Goal: Task Accomplishment & Management: Manage account settings

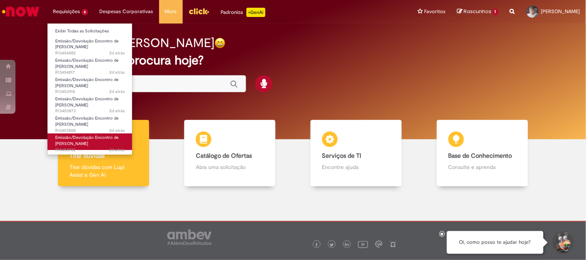
click at [73, 145] on span "Emissão/Devolução Encontro de [PERSON_NAME]" at bounding box center [86, 141] width 63 height 12
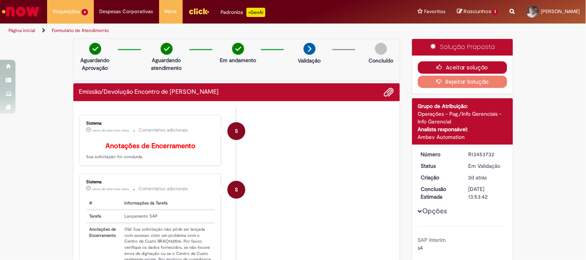
click at [465, 65] on button "Aceitar solução" at bounding box center [462, 67] width 89 height 12
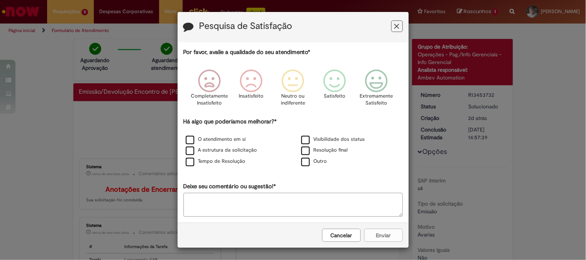
click at [395, 26] on icon "Feedback" at bounding box center [397, 26] width 5 height 8
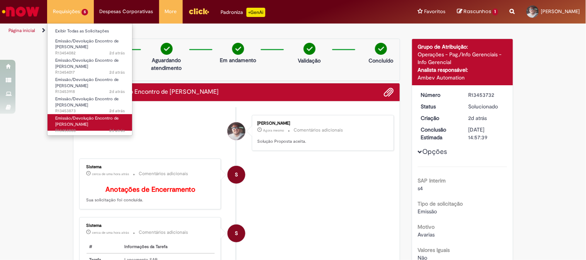
click at [71, 122] on span "Emissão/Devolução Encontro de [PERSON_NAME]" at bounding box center [86, 122] width 63 height 12
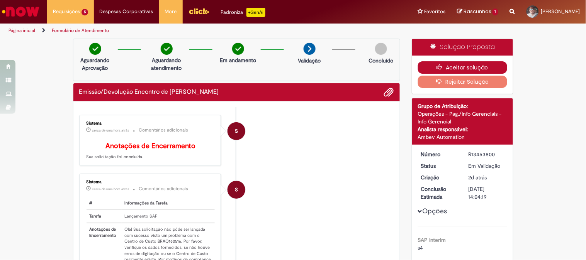
click at [460, 67] on button "Aceitar solução" at bounding box center [462, 67] width 89 height 12
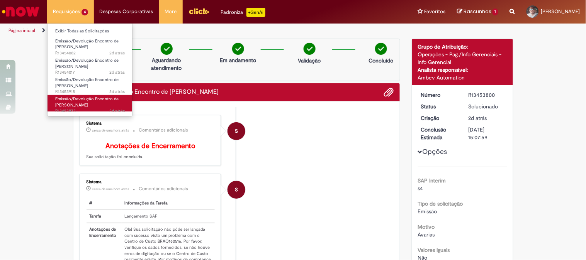
click at [71, 102] on span "Emissão/Devolução Encontro de [PERSON_NAME]" at bounding box center [86, 102] width 63 height 12
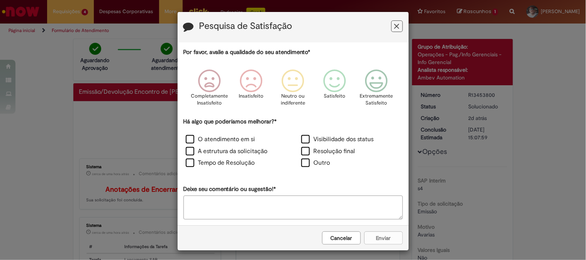
click at [391, 29] on button "Feedback" at bounding box center [397, 26] width 12 height 12
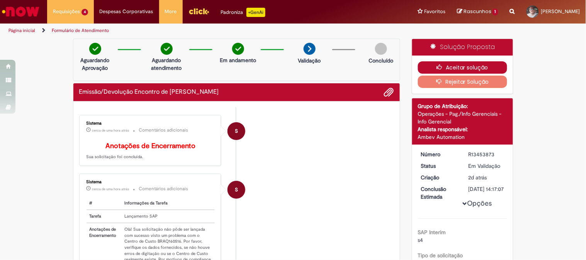
click at [454, 66] on button "Aceitar solução" at bounding box center [462, 67] width 89 height 12
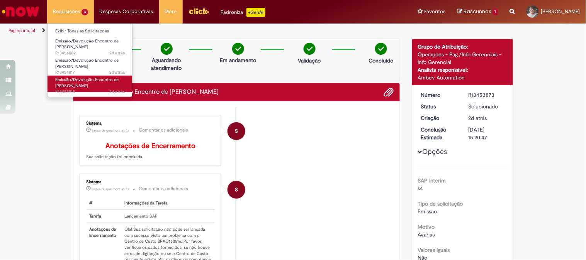
click at [72, 83] on span "Emissão/Devolução Encontro de [PERSON_NAME]" at bounding box center [86, 83] width 63 height 12
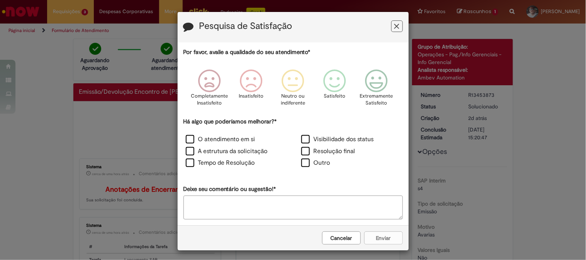
click at [397, 27] on button "Feedback" at bounding box center [397, 26] width 12 height 12
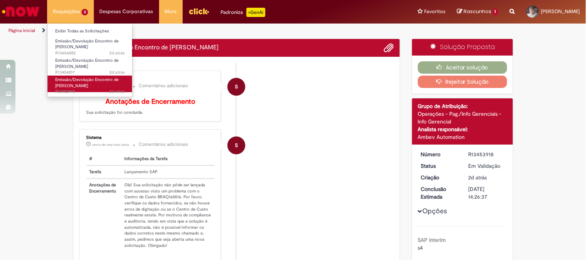
click at [78, 86] on span "Emissão/Devolução Encontro de [PERSON_NAME]" at bounding box center [86, 83] width 63 height 12
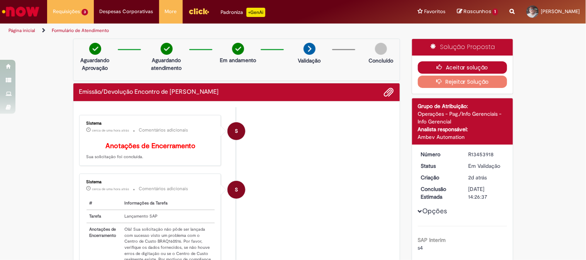
click at [446, 68] on button "Aceitar solução" at bounding box center [462, 67] width 89 height 12
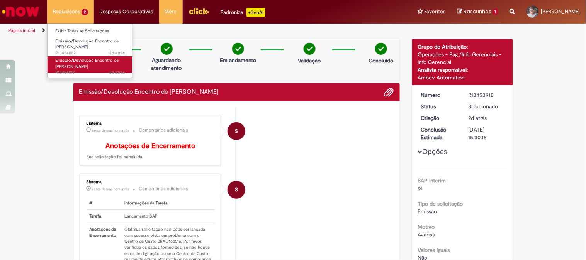
click at [68, 66] on span "Emissão/Devolução Encontro de [PERSON_NAME]" at bounding box center [86, 64] width 63 height 12
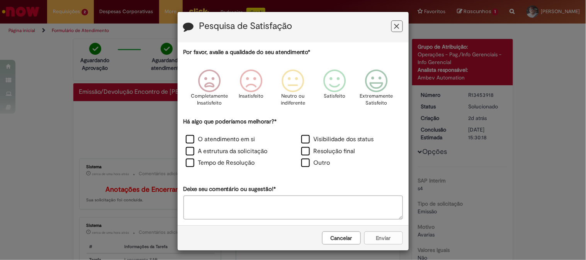
click at [395, 29] on icon "Feedback" at bounding box center [397, 26] width 5 height 8
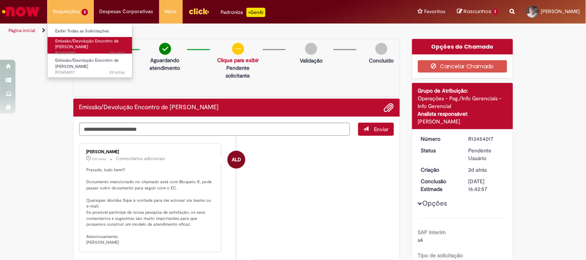
click at [79, 49] on span "Emissão/Devolução Encontro de [PERSON_NAME]" at bounding box center [86, 44] width 63 height 12
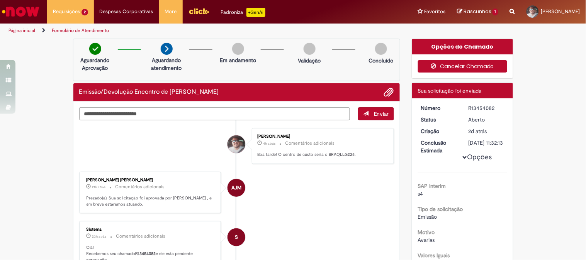
click at [473, 66] on button "Cancelar Chamado" at bounding box center [462, 66] width 89 height 12
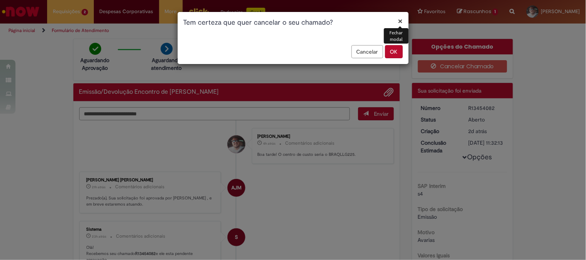
click at [388, 50] on button "OK" at bounding box center [394, 51] width 18 height 13
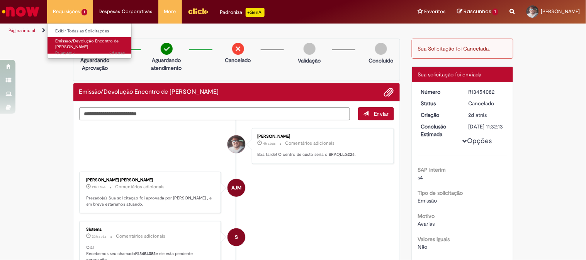
click at [76, 42] on span "Emissão/Devolução Encontro de [PERSON_NAME]" at bounding box center [86, 44] width 63 height 12
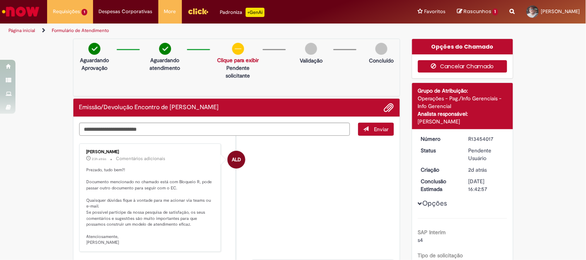
click at [461, 67] on button "Cancelar Chamado" at bounding box center [462, 66] width 89 height 12
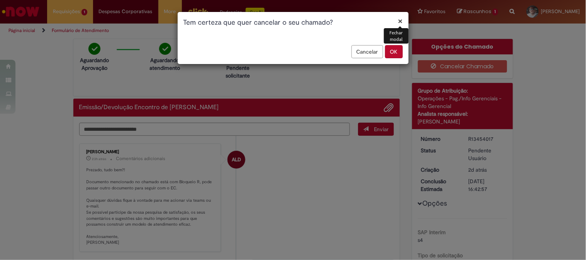
click at [395, 55] on button "OK" at bounding box center [394, 51] width 18 height 13
